Goal: Task Accomplishment & Management: Manage account settings

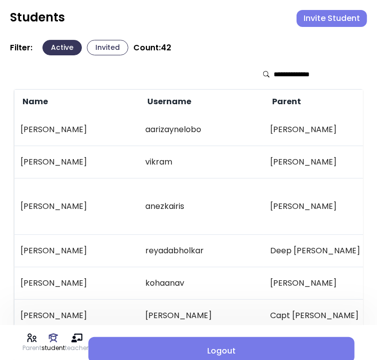
click at [324, 17] on button "Invite Student" at bounding box center [331, 18] width 70 height 17
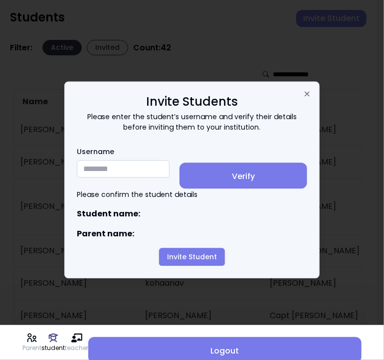
click at [96, 164] on input "Username" at bounding box center [123, 169] width 93 height 17
click at [99, 170] on input "Username" at bounding box center [123, 169] width 93 height 17
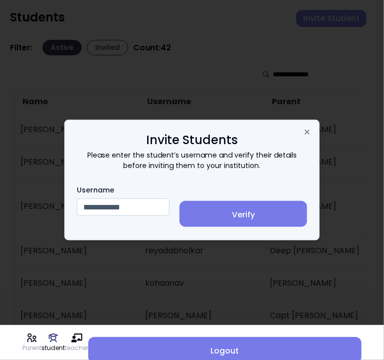
type input "**********"
click at [248, 208] on button "Verify" at bounding box center [244, 214] width 128 height 26
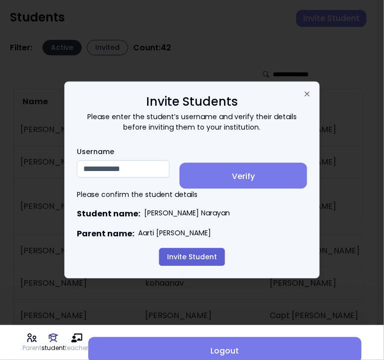
click at [199, 262] on button "Invite Student" at bounding box center [192, 258] width 66 height 18
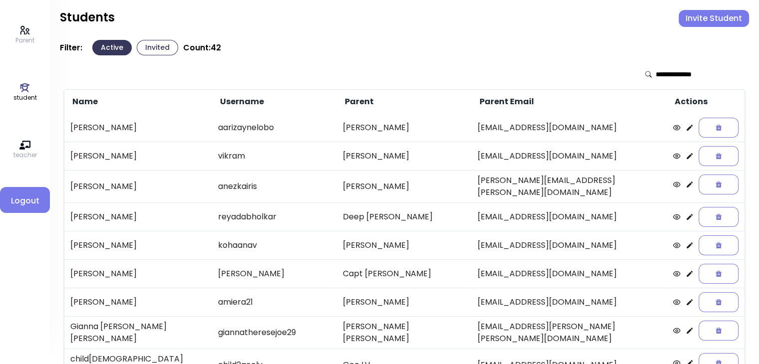
click at [155, 43] on button "Invited" at bounding box center [157, 47] width 41 height 15
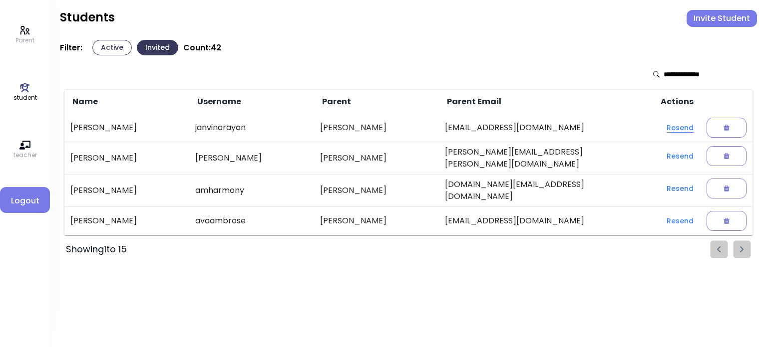
click at [376, 128] on button "Resend" at bounding box center [679, 128] width 43 height 18
click at [110, 48] on button "Active" at bounding box center [111, 47] width 39 height 15
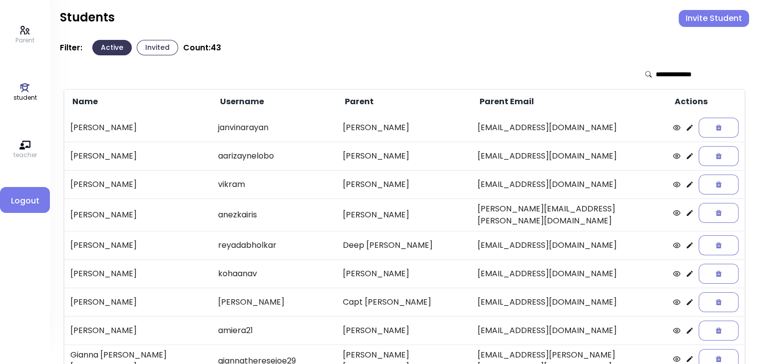
click at [686, 126] on icon at bounding box center [690, 128] width 8 height 8
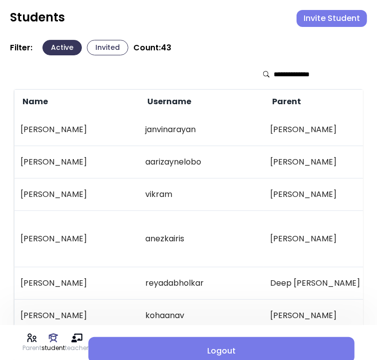
click at [334, 21] on button "Invite Student" at bounding box center [331, 18] width 70 height 17
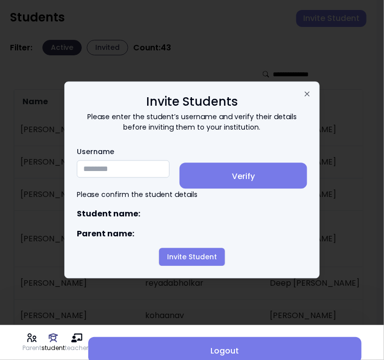
click at [126, 170] on input "Username" at bounding box center [123, 169] width 93 height 17
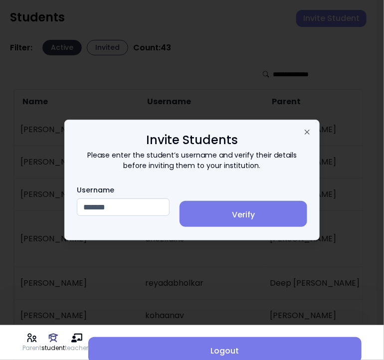
type input "*******"
click at [252, 213] on span "Verify" at bounding box center [244, 215] width 112 height 12
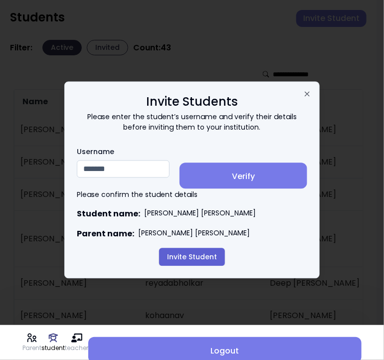
click at [184, 261] on button "Invite Student" at bounding box center [192, 258] width 66 height 18
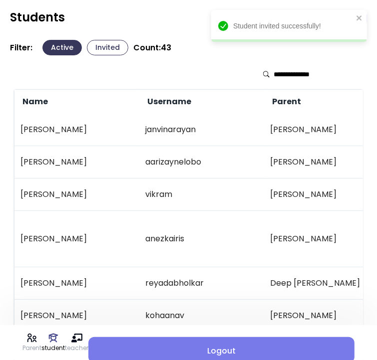
click at [239, 126] on td "janvinarayan" at bounding box center [201, 130] width 125 height 32
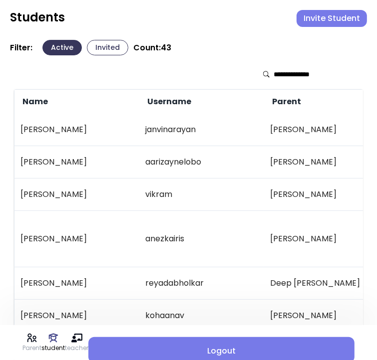
click at [109, 47] on button "Invited" at bounding box center [107, 47] width 41 height 15
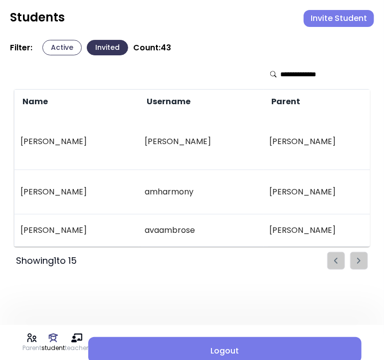
click at [57, 52] on button "Active" at bounding box center [61, 47] width 39 height 15
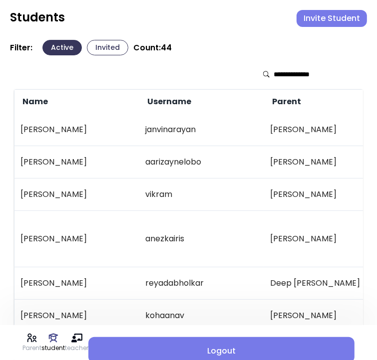
click at [289, 75] on input "text" at bounding box center [308, 74] width 71 height 10
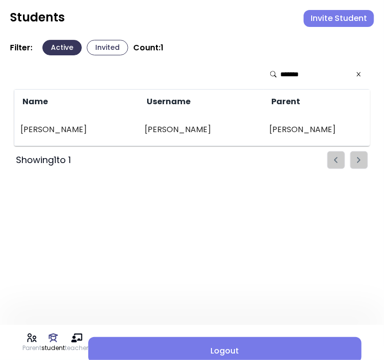
scroll to position [0, 227]
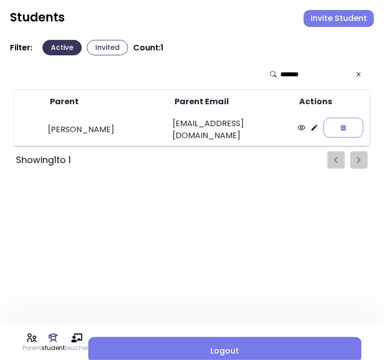
type input "*******"
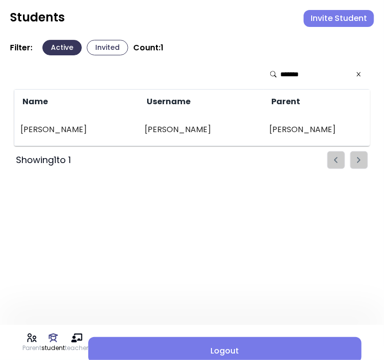
click at [360, 72] on icon at bounding box center [359, 74] width 6 height 7
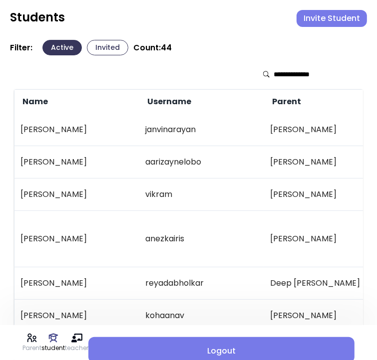
click at [331, 16] on button "Invite Student" at bounding box center [331, 18] width 70 height 17
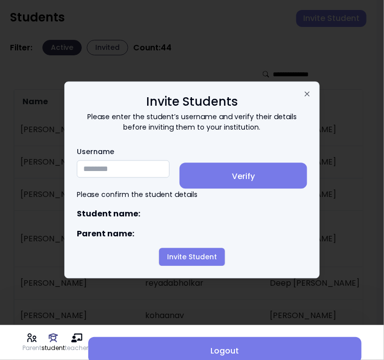
click at [90, 170] on input "Username" at bounding box center [123, 169] width 93 height 17
paste input "**********"
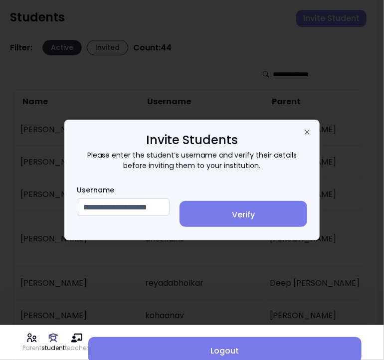
type input "**********"
click at [271, 214] on span "Verify" at bounding box center [244, 215] width 112 height 12
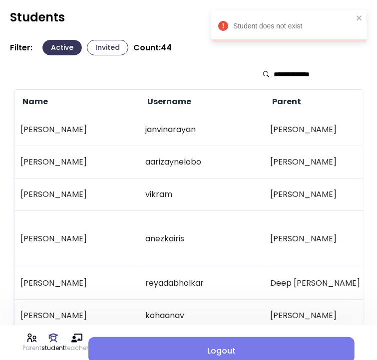
click at [204, 63] on div at bounding box center [188, 74] width 349 height 30
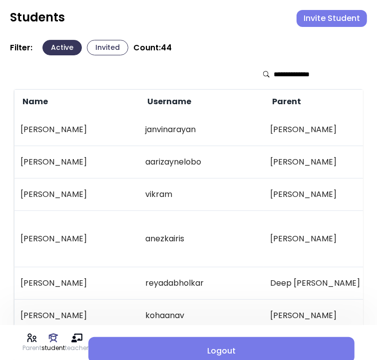
click at [323, 15] on button "Invite Student" at bounding box center [331, 18] width 70 height 17
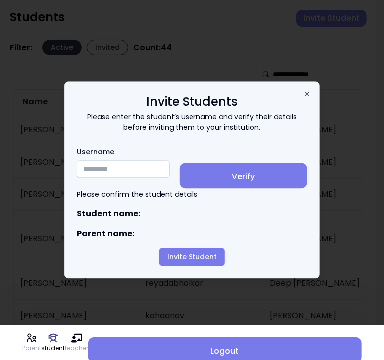
click at [102, 170] on input "Username" at bounding box center [123, 169] width 93 height 17
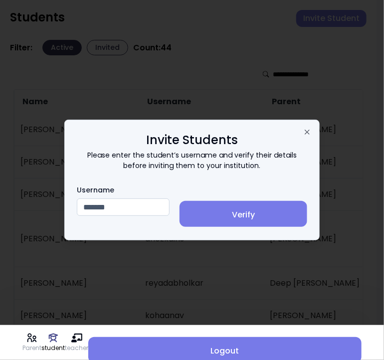
type input "*******"
click at [254, 208] on button "Verify" at bounding box center [244, 214] width 128 height 26
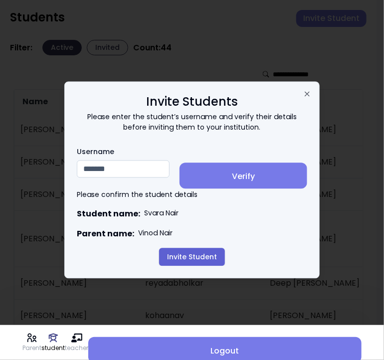
click at [196, 262] on button "Invite Student" at bounding box center [192, 258] width 66 height 18
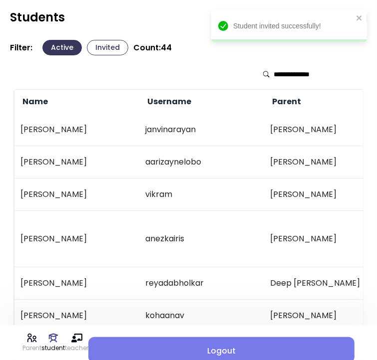
click at [277, 135] on td "[PERSON_NAME]" at bounding box center [326, 130] width 125 height 32
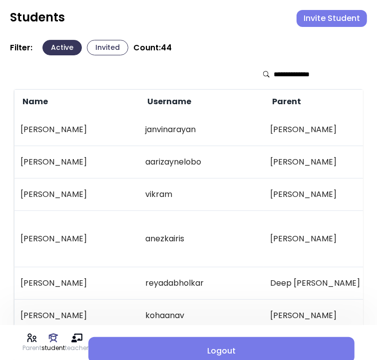
click at [106, 47] on button "Invited" at bounding box center [107, 47] width 41 height 15
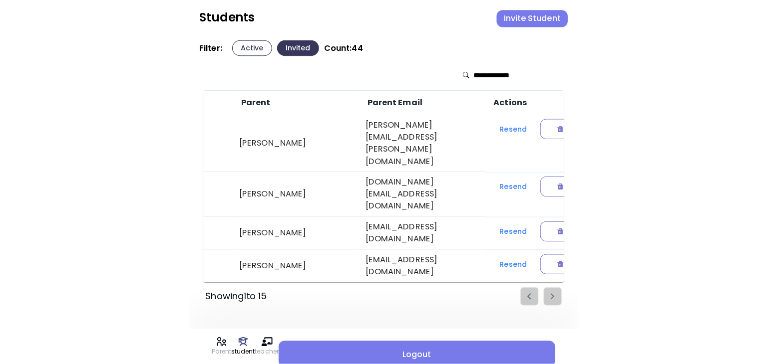
scroll to position [0, 221]
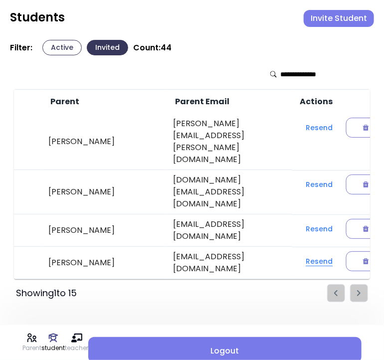
click at [329, 253] on button "Resend" at bounding box center [319, 262] width 43 height 18
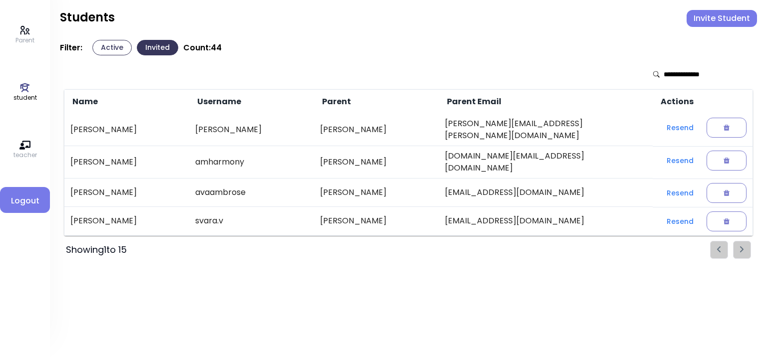
scroll to position [0, 0]
click at [663, 214] on button "Resend" at bounding box center [679, 222] width 43 height 18
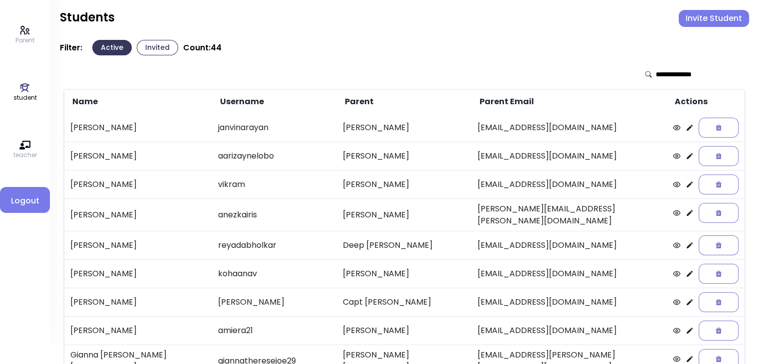
click at [156, 46] on button "Invited" at bounding box center [157, 47] width 41 height 15
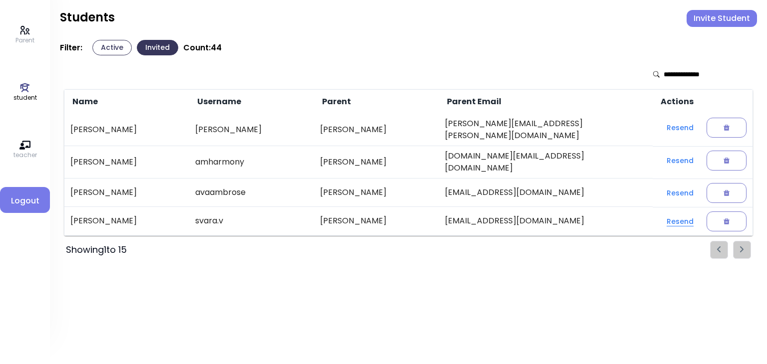
click at [662, 213] on button "Resend" at bounding box center [679, 222] width 43 height 18
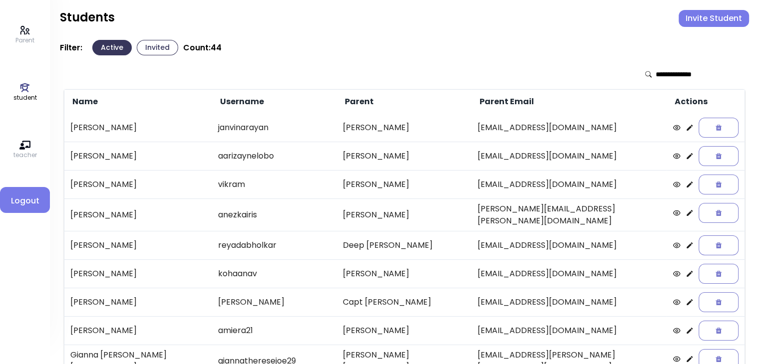
click at [157, 49] on button "Invited" at bounding box center [157, 47] width 41 height 15
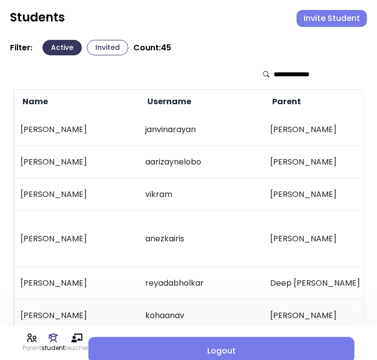
click at [105, 48] on button "Invited" at bounding box center [107, 47] width 41 height 15
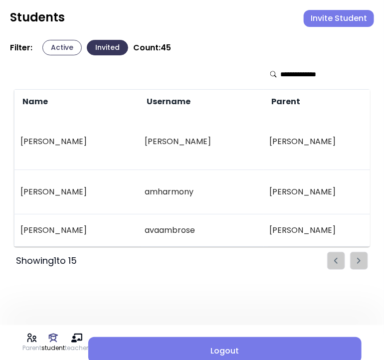
click at [52, 47] on button "Active" at bounding box center [61, 47] width 39 height 15
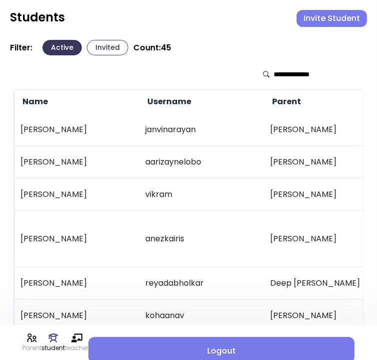
click at [285, 73] on input "text" at bounding box center [308, 74] width 71 height 10
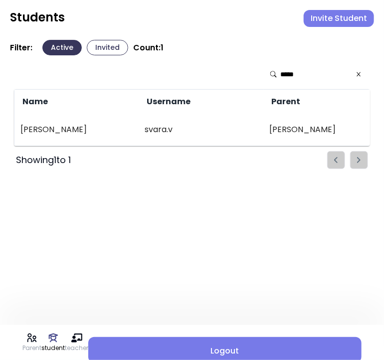
type input "*****"
click at [61, 50] on button "Active" at bounding box center [61, 47] width 39 height 15
click at [359, 75] on icon at bounding box center [359, 74] width 6 height 7
click at [338, 166] on ul "Pagination" at bounding box center [347, 160] width 41 height 18
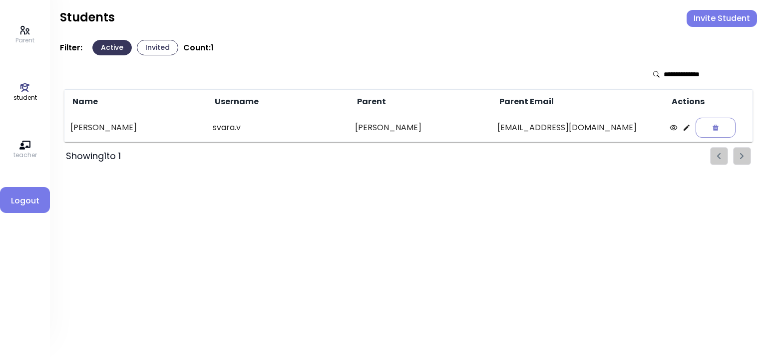
click at [13, 96] on p "student" at bounding box center [24, 97] width 23 height 9
click at [154, 49] on button "Invited" at bounding box center [157, 47] width 41 height 15
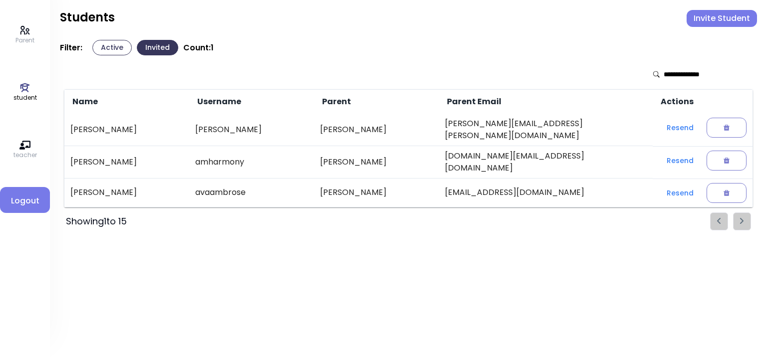
click at [116, 49] on button "Active" at bounding box center [111, 47] width 39 height 15
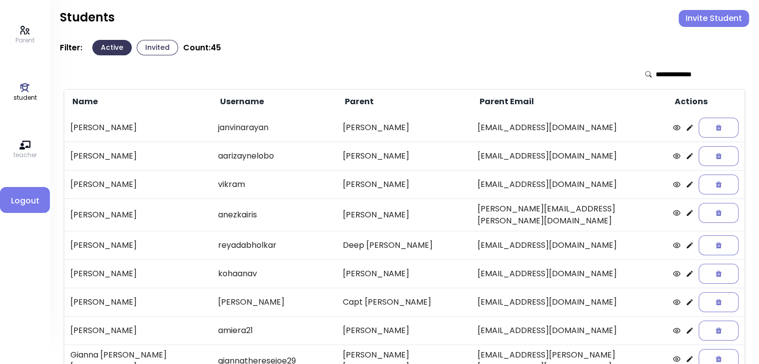
drag, startPoint x: 0, startPoint y: 0, endPoint x: 19, endPoint y: 87, distance: 88.9
click at [19, 87] on icon at bounding box center [24, 87] width 11 height 11
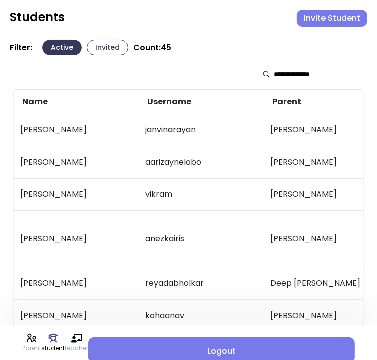
click at [220, 152] on td "aarizaynelobo" at bounding box center [201, 162] width 125 height 32
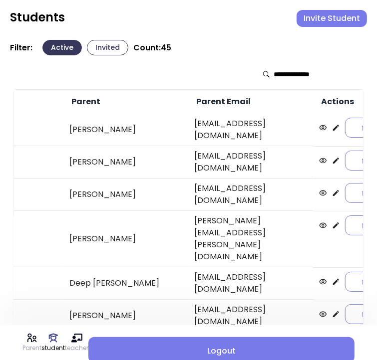
scroll to position [0, 247]
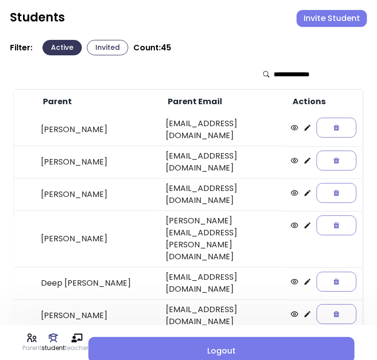
click at [307, 157] on icon at bounding box center [307, 160] width 6 height 6
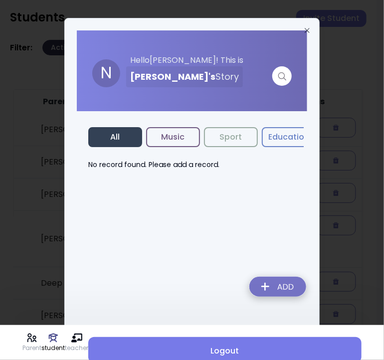
click at [273, 284] on img at bounding box center [278, 288] width 73 height 35
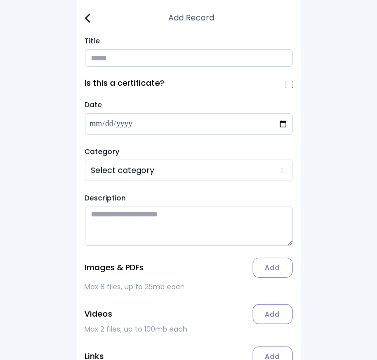
click at [97, 59] on input "Title" at bounding box center [189, 57] width 208 height 17
type input "**********"
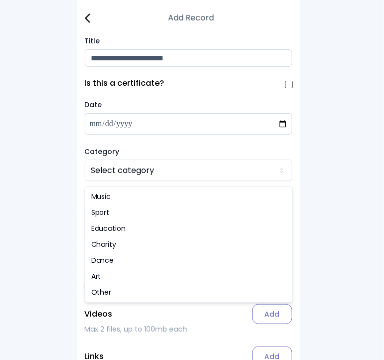
click at [112, 172] on html "**********" at bounding box center [192, 210] width 384 height 421
